Goal: Find specific page/section: Find specific page/section

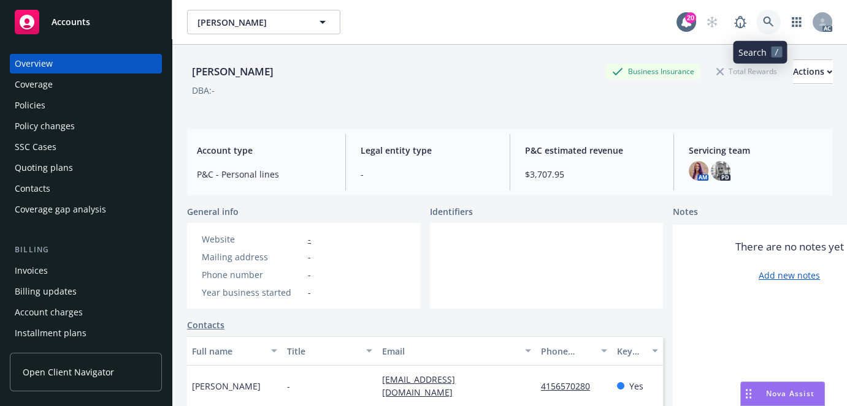
click at [763, 23] on icon at bounding box center [768, 22] width 10 height 10
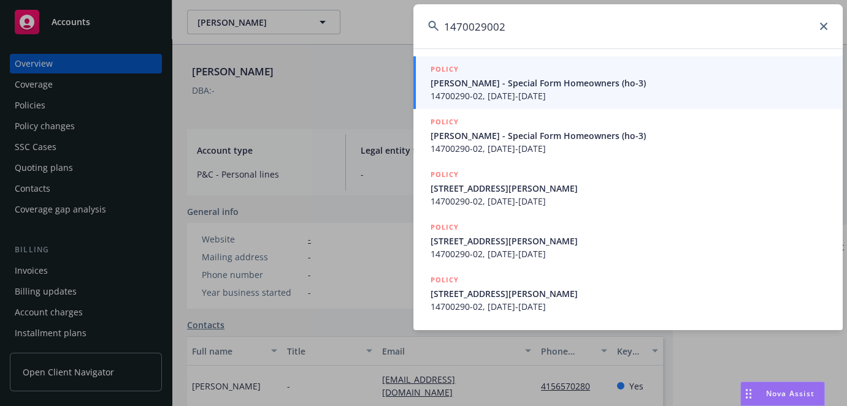
type input "1470029002"
click at [517, 86] on span "[PERSON_NAME] - Special Form Homeowners (ho-3)" at bounding box center [628, 83] width 397 height 13
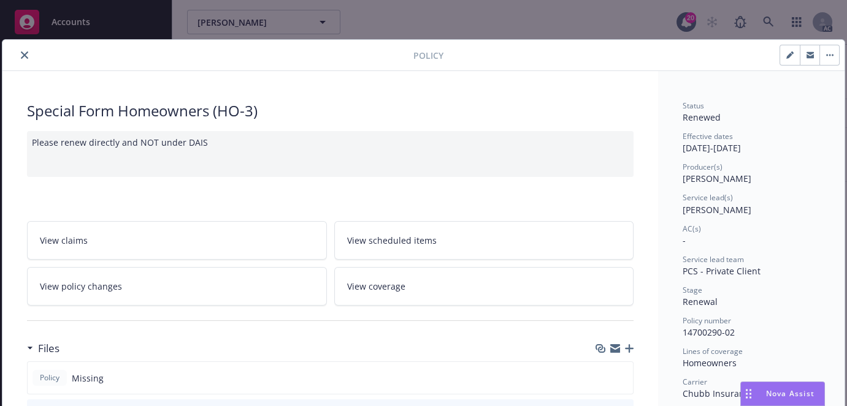
click at [21, 56] on icon "close" at bounding box center [24, 54] width 7 height 7
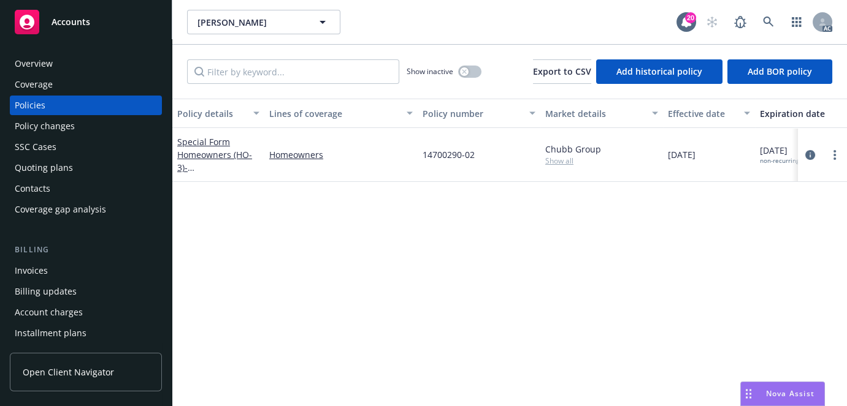
click at [45, 63] on div "Overview" at bounding box center [34, 64] width 38 height 20
